Goal: Navigation & Orientation: Find specific page/section

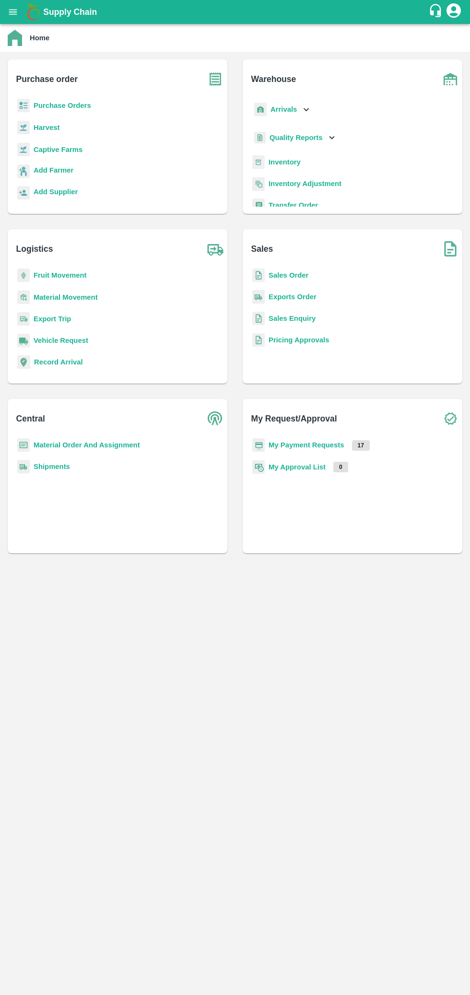
click at [20, 13] on button "open drawer" at bounding box center [13, 12] width 22 height 22
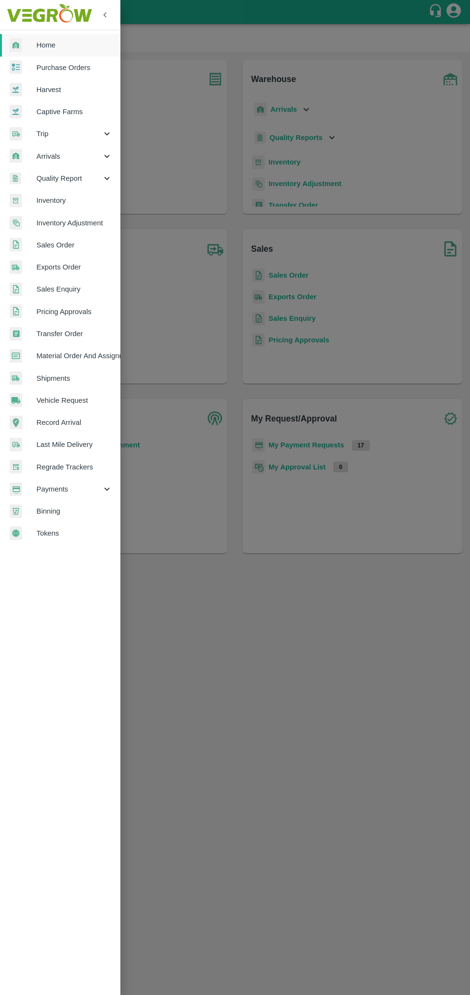
click at [33, 38] on link "Home" at bounding box center [60, 45] width 120 height 22
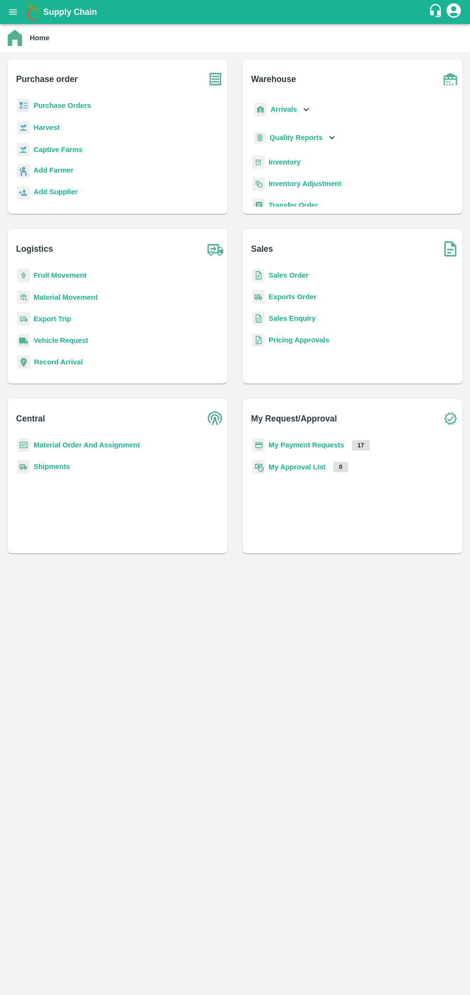
click at [15, 12] on icon "open drawer" at bounding box center [13, 11] width 8 height 5
